Goal: Task Accomplishment & Management: Manage account settings

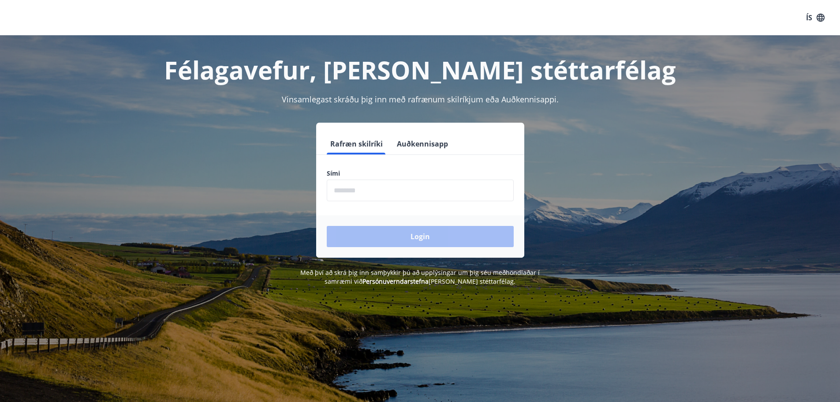
click at [345, 194] on input "phone" at bounding box center [420, 190] width 187 height 22
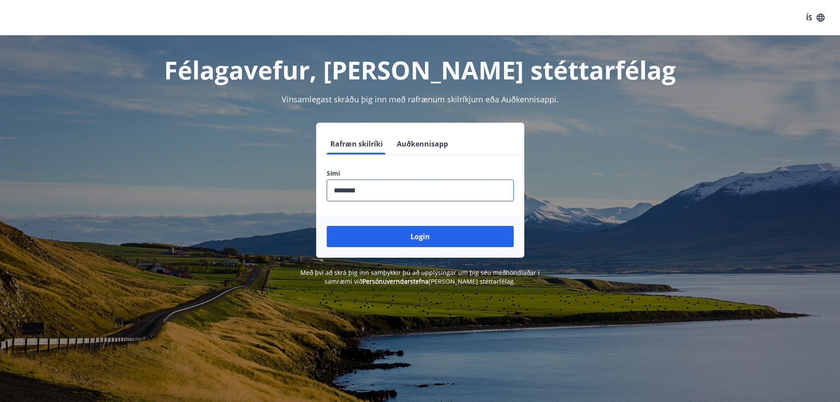
type input "********"
click at [327, 226] on button "Login" at bounding box center [420, 236] width 187 height 21
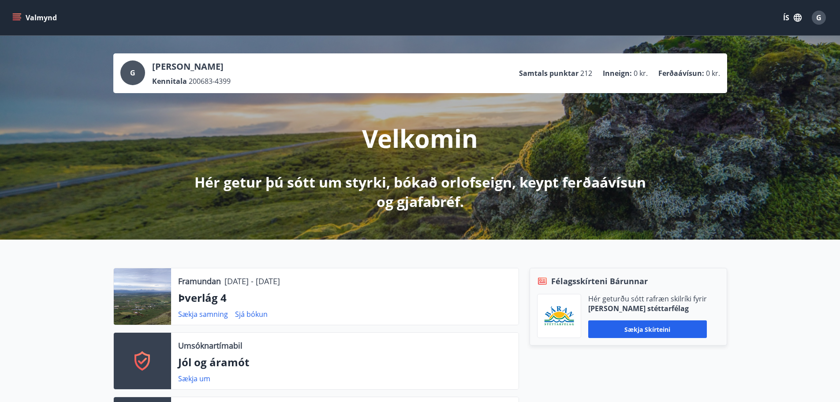
scroll to position [132, 0]
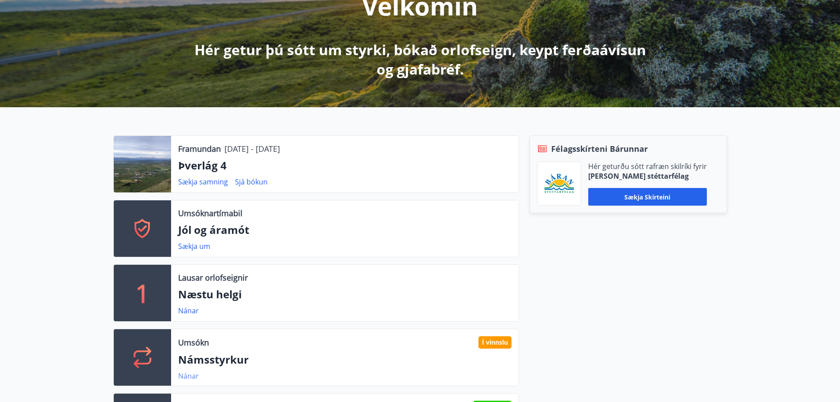
click at [191, 377] on link "Nánar" at bounding box center [188, 376] width 21 height 10
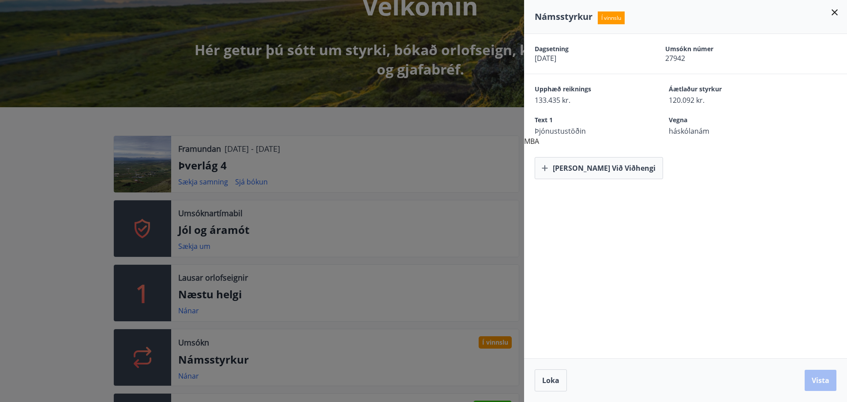
click at [835, 11] on icon at bounding box center [834, 12] width 6 height 6
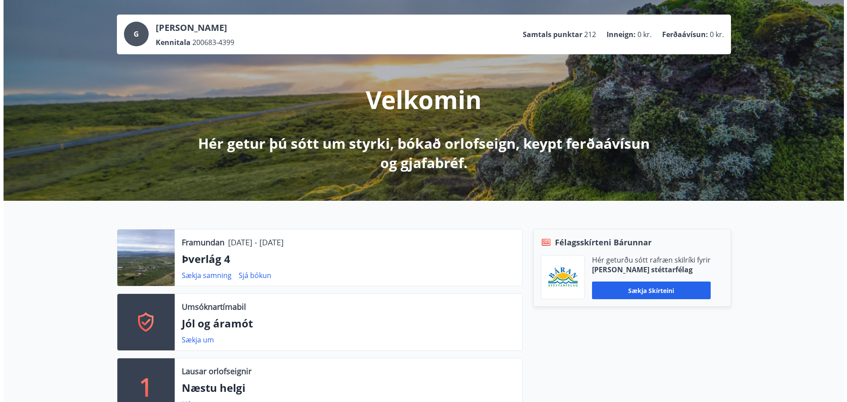
scroll to position [0, 0]
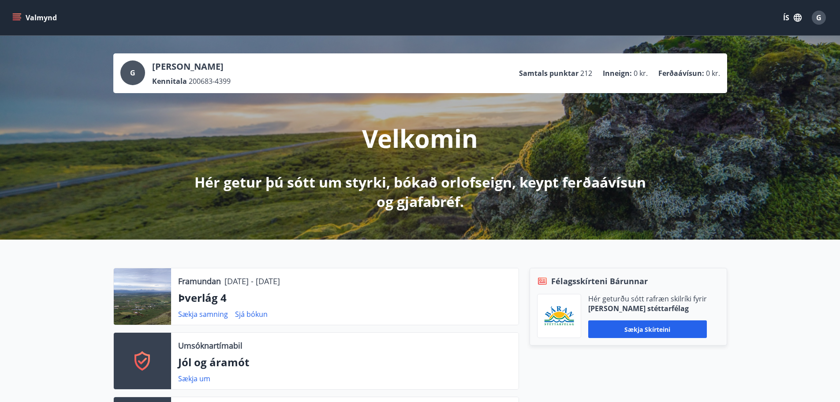
click at [825, 14] on span "G" at bounding box center [819, 18] width 14 height 14
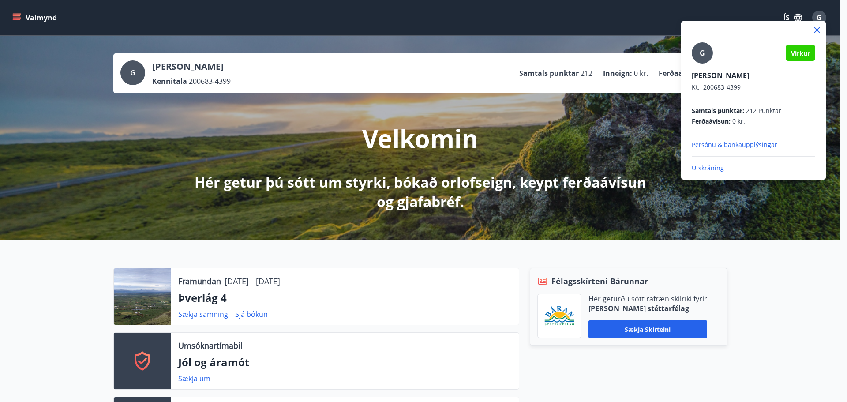
click at [731, 170] on p "Útskráning" at bounding box center [752, 168] width 123 height 9
